Goal: Transaction & Acquisition: Purchase product/service

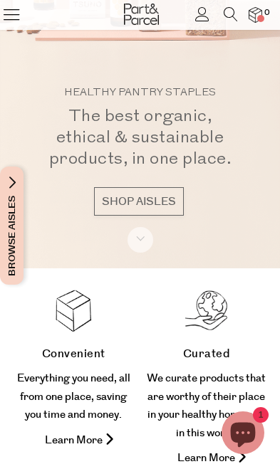
scroll to position [216, 0]
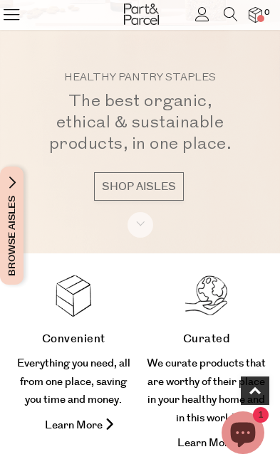
click at [14, 205] on span "Browse Aisles" at bounding box center [12, 226] width 16 height 118
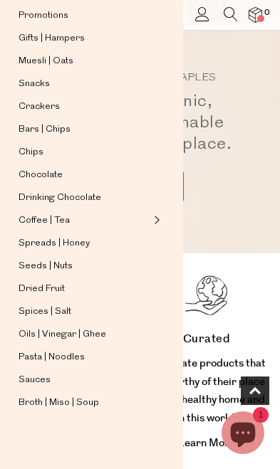
scroll to position [83, 0]
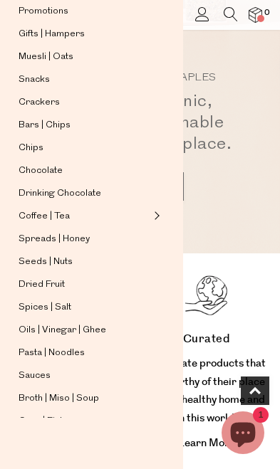
click at [48, 380] on span "Sauces" at bounding box center [35, 376] width 32 height 17
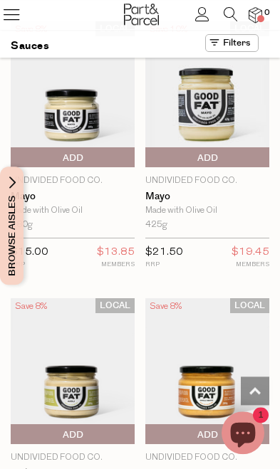
scroll to position [2268, 0]
click at [235, 147] on span "Add To Parcel" at bounding box center [207, 157] width 117 height 21
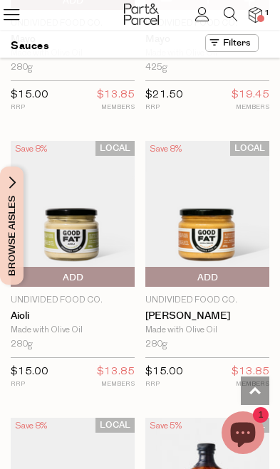
scroll to position [2446, 0]
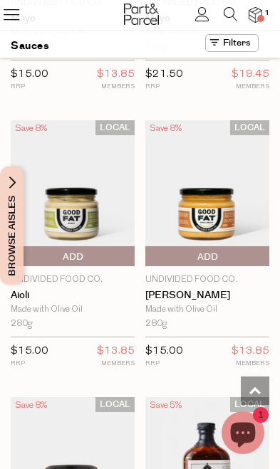
click at [187, 247] on span "Add To Parcel" at bounding box center [207, 257] width 117 height 21
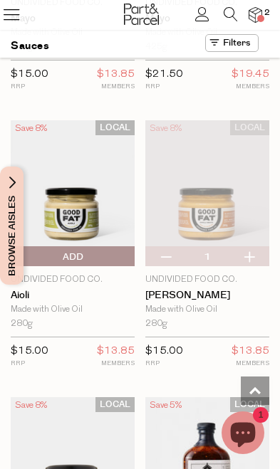
click at [247, 247] on button "button" at bounding box center [249, 257] width 41 height 20
type input "2"
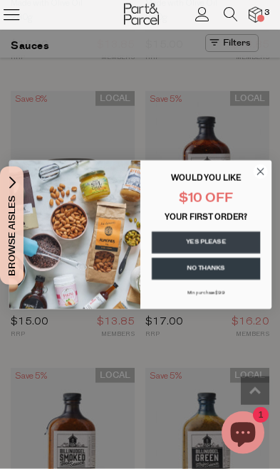
scroll to position [2756, 0]
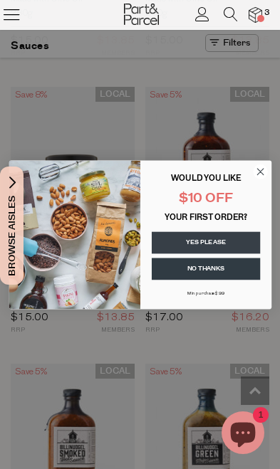
click at [256, 179] on circle "Close dialog" at bounding box center [260, 172] width 14 height 14
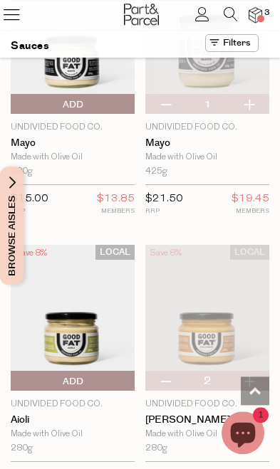
scroll to position [2321, 0]
click at [107, 371] on span "Add To Parcel" at bounding box center [72, 381] width 117 height 21
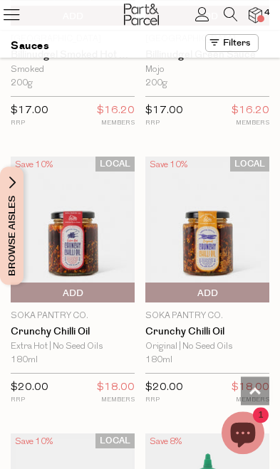
scroll to position [3240, 0]
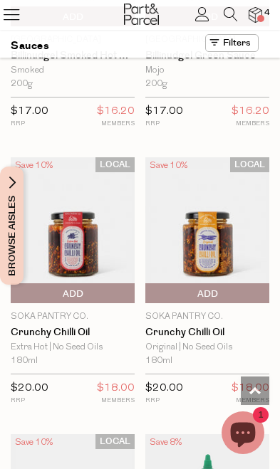
click at [110, 284] on span "Add To Parcel" at bounding box center [72, 294] width 117 height 21
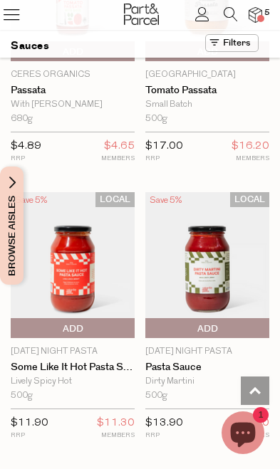
scroll to position [8242, 0]
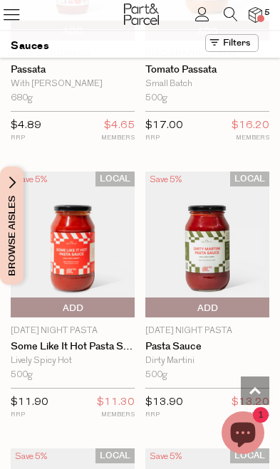
click at [90, 341] on link "Some Like it Hot Pasta Sauce" at bounding box center [73, 347] width 124 height 12
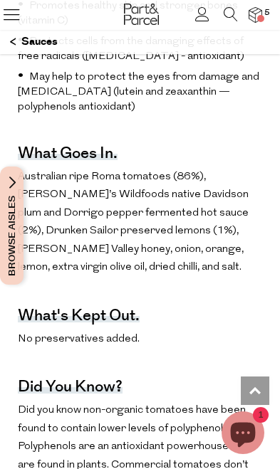
scroll to position [1024, 0]
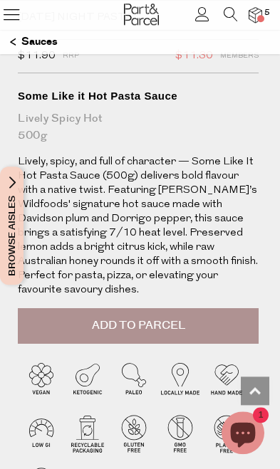
click at [138, 318] on span "Add to Parcel" at bounding box center [138, 326] width 93 height 16
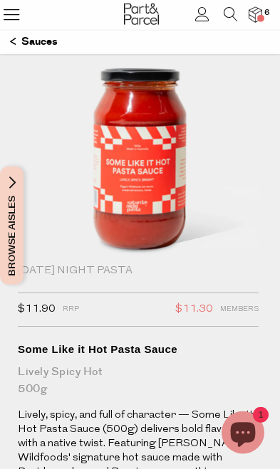
scroll to position [0, 0]
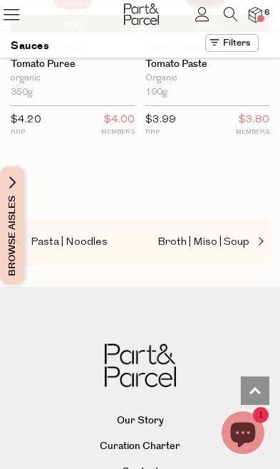
click at [84, 237] on span "Pasta | Noodles" at bounding box center [69, 242] width 77 height 11
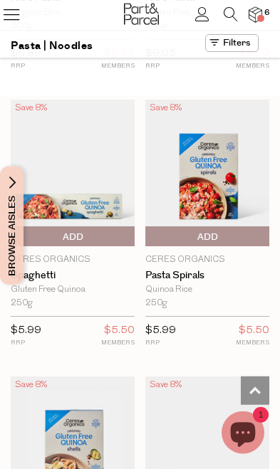
scroll to position [526, 0]
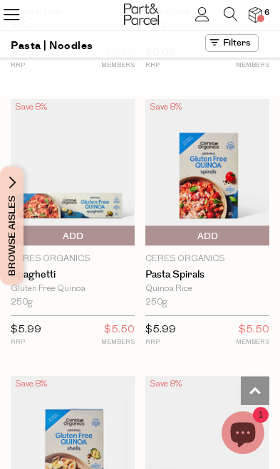
click at [232, 14] on icon at bounding box center [231, 14] width 14 height 14
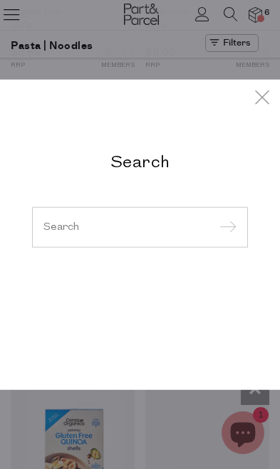
click at [137, 232] on input "search" at bounding box center [139, 227] width 193 height 11
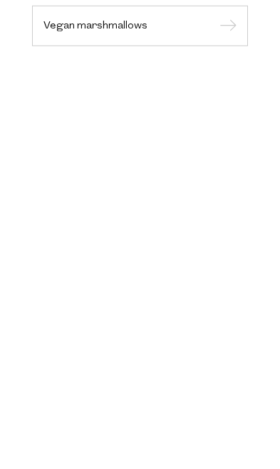
type input "Vegan marshmallows"
click at [226, 103] on input "submit" at bounding box center [225, 113] width 21 height 21
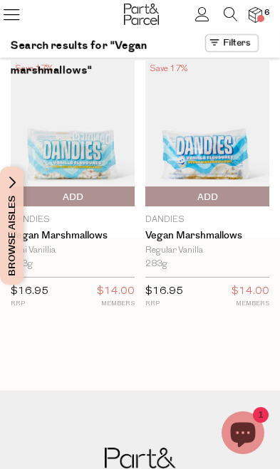
click at [231, 199] on span "Add To Parcel" at bounding box center [207, 197] width 117 height 21
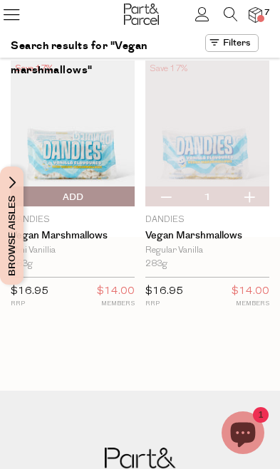
click at [11, 197] on span "Browse Aisles" at bounding box center [12, 226] width 16 height 118
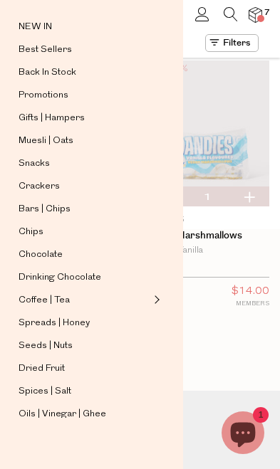
click at [69, 58] on span "Best Sellers" at bounding box center [45, 49] width 53 height 17
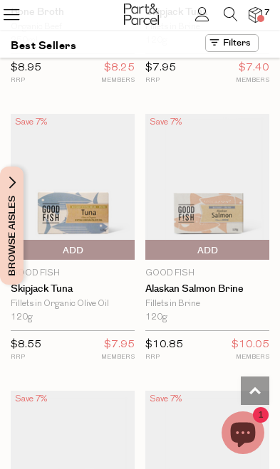
scroll to position [1914, 0]
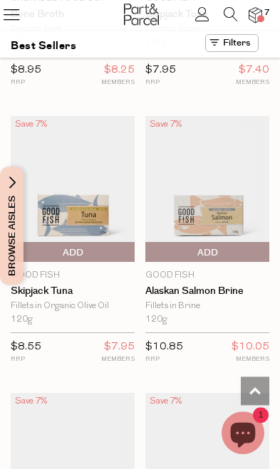
click at [110, 242] on span "Add To Parcel" at bounding box center [72, 252] width 117 height 21
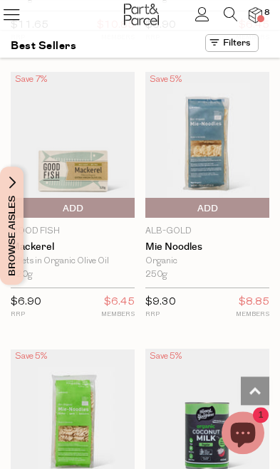
scroll to position [2512, 0]
click at [105, 198] on span "Add To Parcel" at bounding box center [72, 208] width 117 height 21
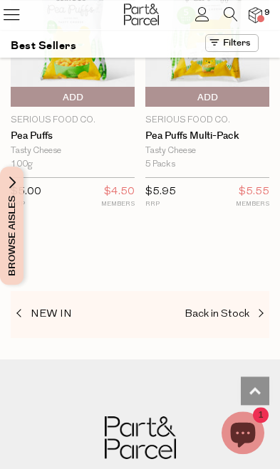
scroll to position [1923, 0]
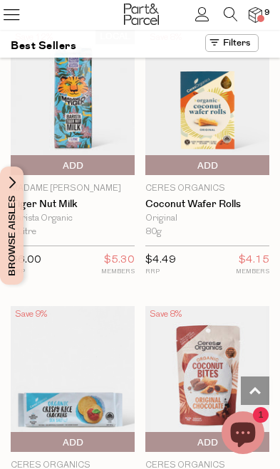
click at [17, 213] on span "Browse Aisles" at bounding box center [12, 226] width 16 height 118
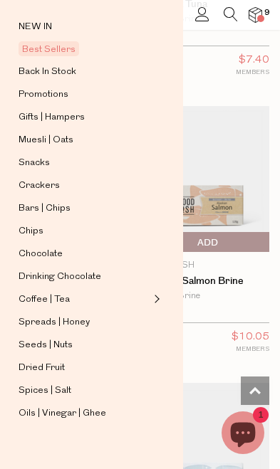
click at [64, 144] on span "Muesli | Oats" at bounding box center [46, 140] width 55 height 17
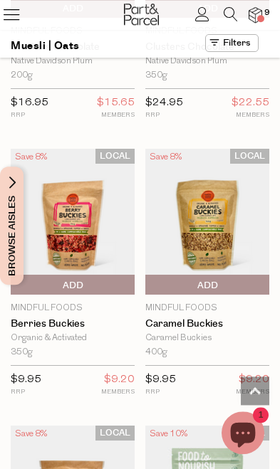
scroll to position [2417, 0]
click at [80, 219] on img at bounding box center [73, 222] width 124 height 146
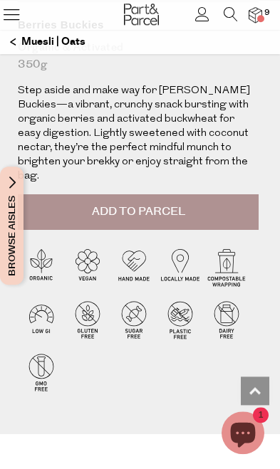
scroll to position [448, 0]
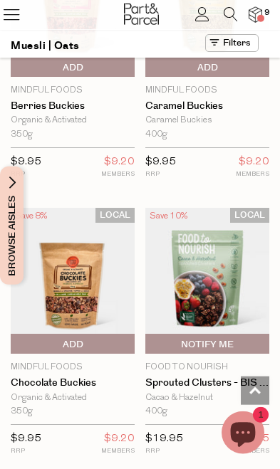
scroll to position [2636, 0]
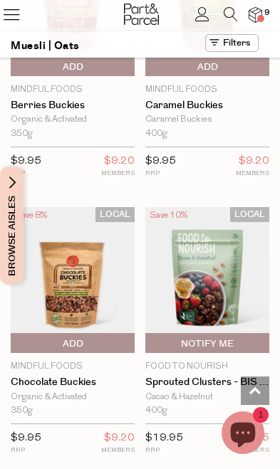
click at [104, 333] on span "Add To Parcel" at bounding box center [72, 343] width 117 height 21
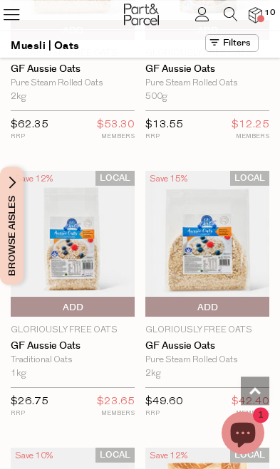
scroll to position [6017, 0]
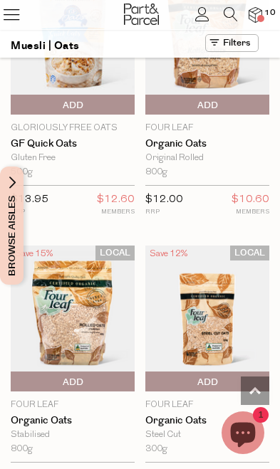
click at [16, 205] on span "Browse Aisles" at bounding box center [12, 226] width 16 height 118
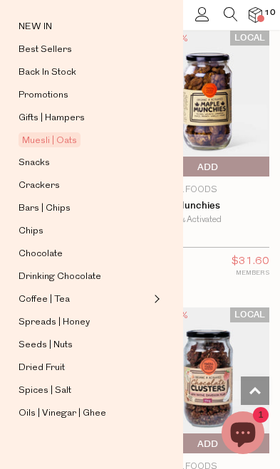
click at [48, 166] on span "Snacks" at bounding box center [34, 163] width 31 height 17
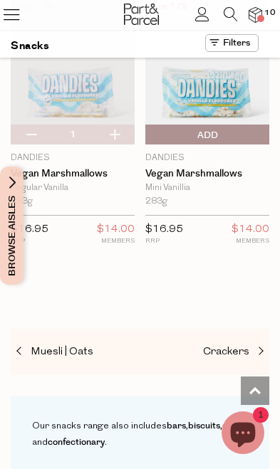
scroll to position [9527, 0]
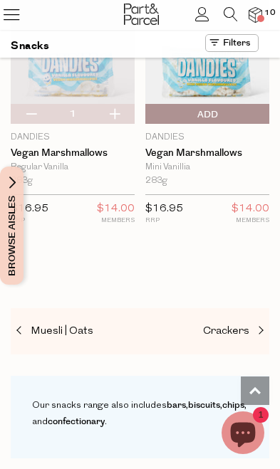
click at [14, 206] on span "Browse Aisles" at bounding box center [12, 226] width 16 height 118
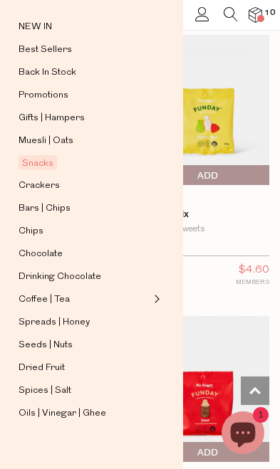
scroll to position [1923, 0]
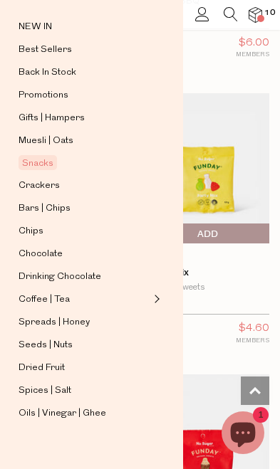
click at [63, 318] on span "Spreads | Honey" at bounding box center [54, 322] width 71 height 17
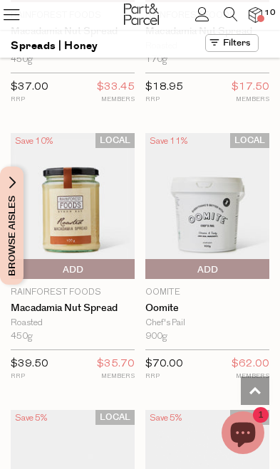
scroll to position [3264, 0]
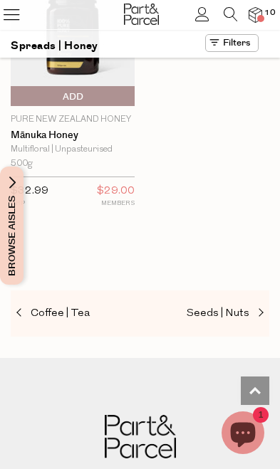
click at [214, 308] on span "Seeds | Nuts" at bounding box center [218, 313] width 63 height 11
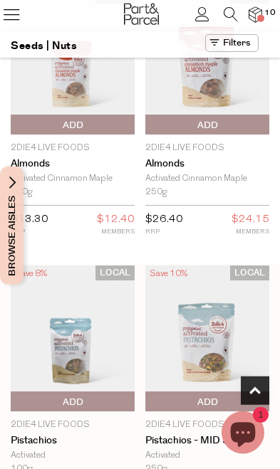
scroll to position [359, 0]
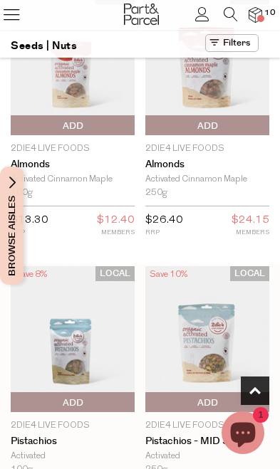
click at [96, 119] on span "Add To Parcel" at bounding box center [72, 125] width 117 height 21
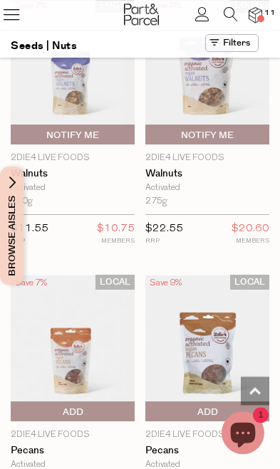
scroll to position [1182, 0]
click at [120, 131] on span "Notify Me" at bounding box center [72, 135] width 117 height 21
type input "Notify when available"
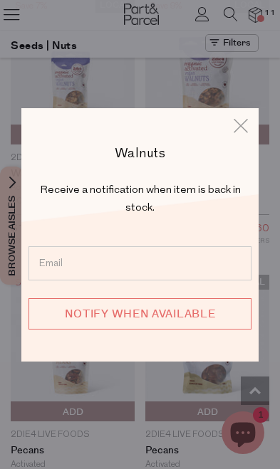
click at [236, 126] on icon at bounding box center [240, 125] width 21 height 21
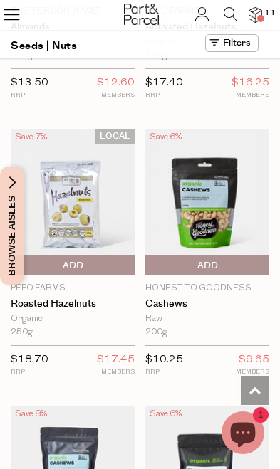
scroll to position [2992, 0]
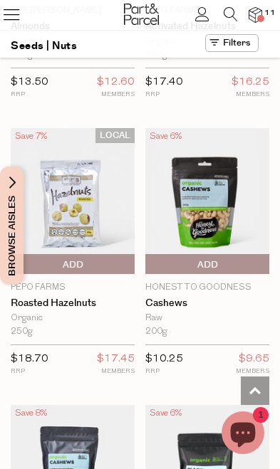
click at [114, 254] on span "Add To Parcel" at bounding box center [72, 264] width 117 height 21
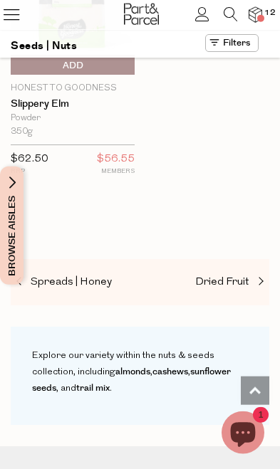
scroll to position [6527, 0]
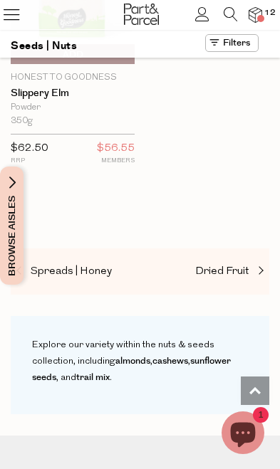
click at [231, 266] on span "Dried Fruit" at bounding box center [222, 271] width 54 height 11
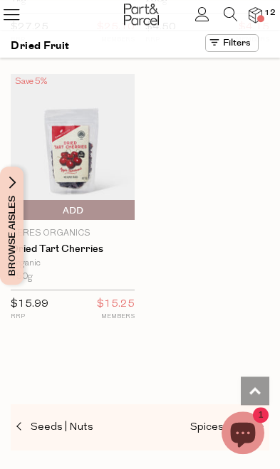
scroll to position [1384, 0]
click at [212, 422] on span "Spices | Salt" at bounding box center [219, 427] width 59 height 11
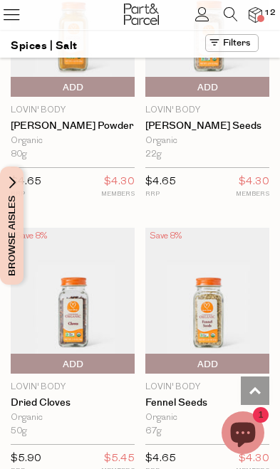
scroll to position [5454, 0]
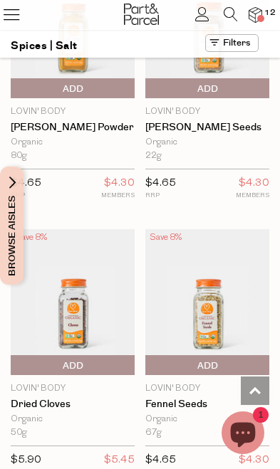
click at [19, 21] on icon at bounding box center [11, 14] width 20 height 20
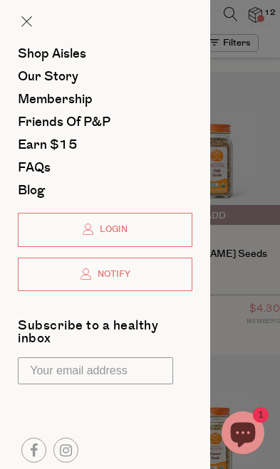
click at [81, 54] on span "Shop Aisles" at bounding box center [52, 54] width 68 height 19
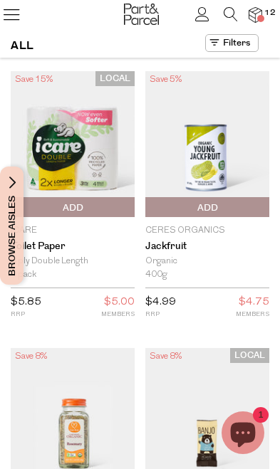
click at [256, 12] on img at bounding box center [256, 14] width 14 height 15
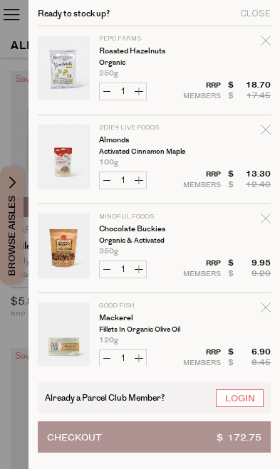
click at [268, 36] on icon "Remove Roasted Hazelnuts" at bounding box center [265, 40] width 9 height 9
type input "Add Membership"
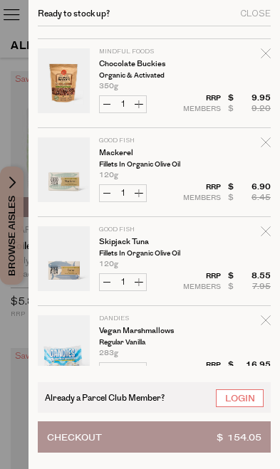
scroll to position [81, 0]
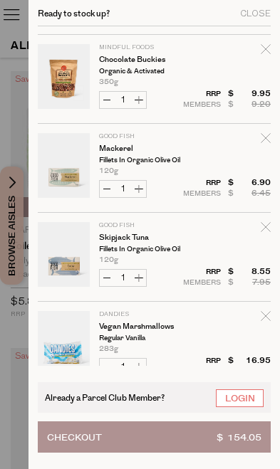
click at [270, 135] on icon "Remove Mackerel" at bounding box center [266, 138] width 10 height 10
type input "Add Membership"
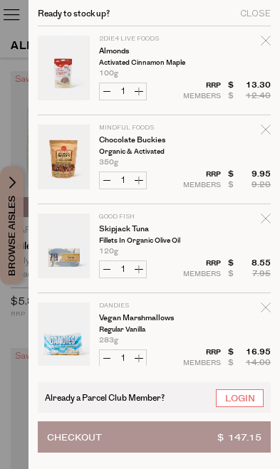
click at [263, 214] on icon "Remove Skipjack Tuna" at bounding box center [266, 219] width 10 height 10
type input "Add Membership"
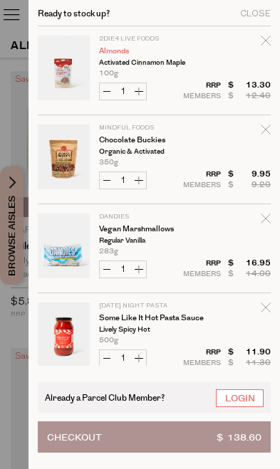
scroll to position [0, 0]
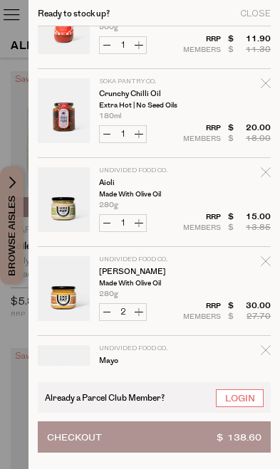
click at [152, 440] on button "Checkout $ 138.60" at bounding box center [154, 437] width 233 height 31
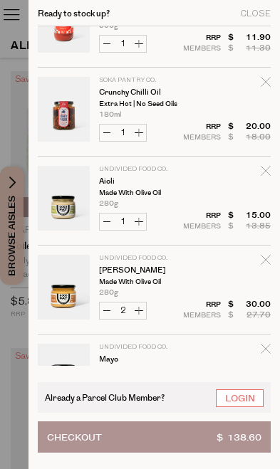
scroll to position [317, 0]
